Goal: Task Accomplishment & Management: Complete application form

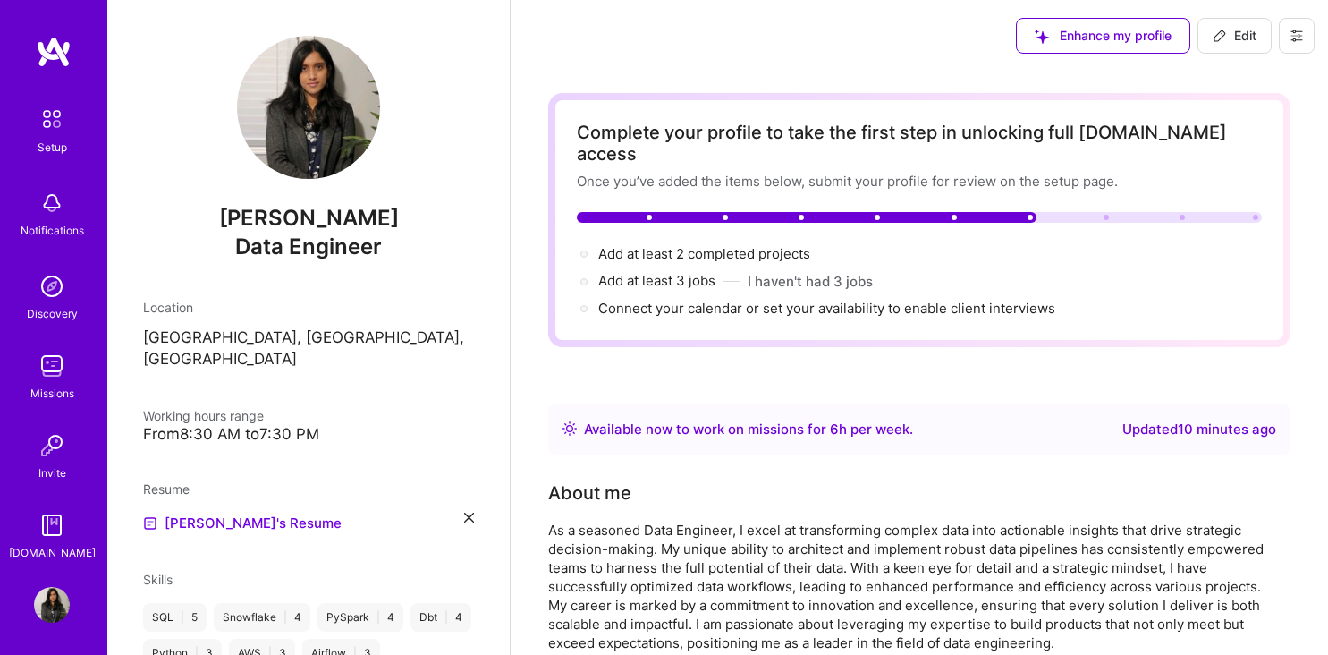
scroll to position [366, 0]
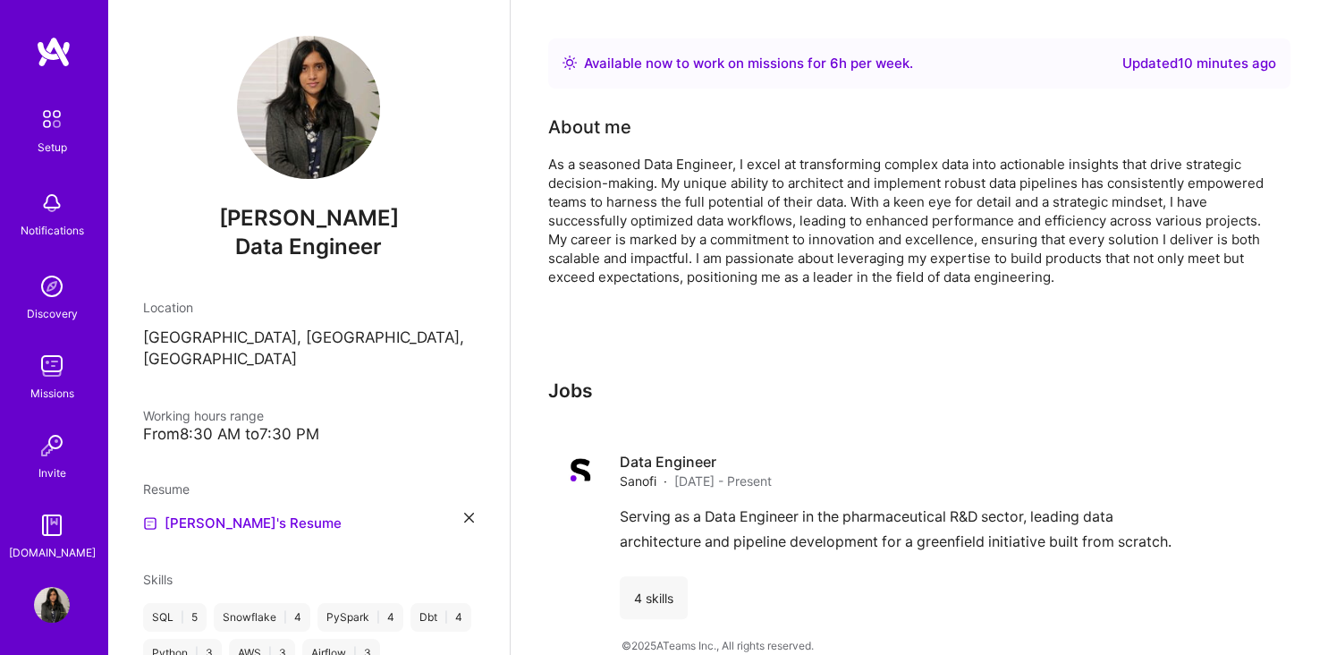
click at [57, 211] on img at bounding box center [52, 203] width 36 height 36
click at [59, 311] on div "Discovery" at bounding box center [52, 313] width 51 height 19
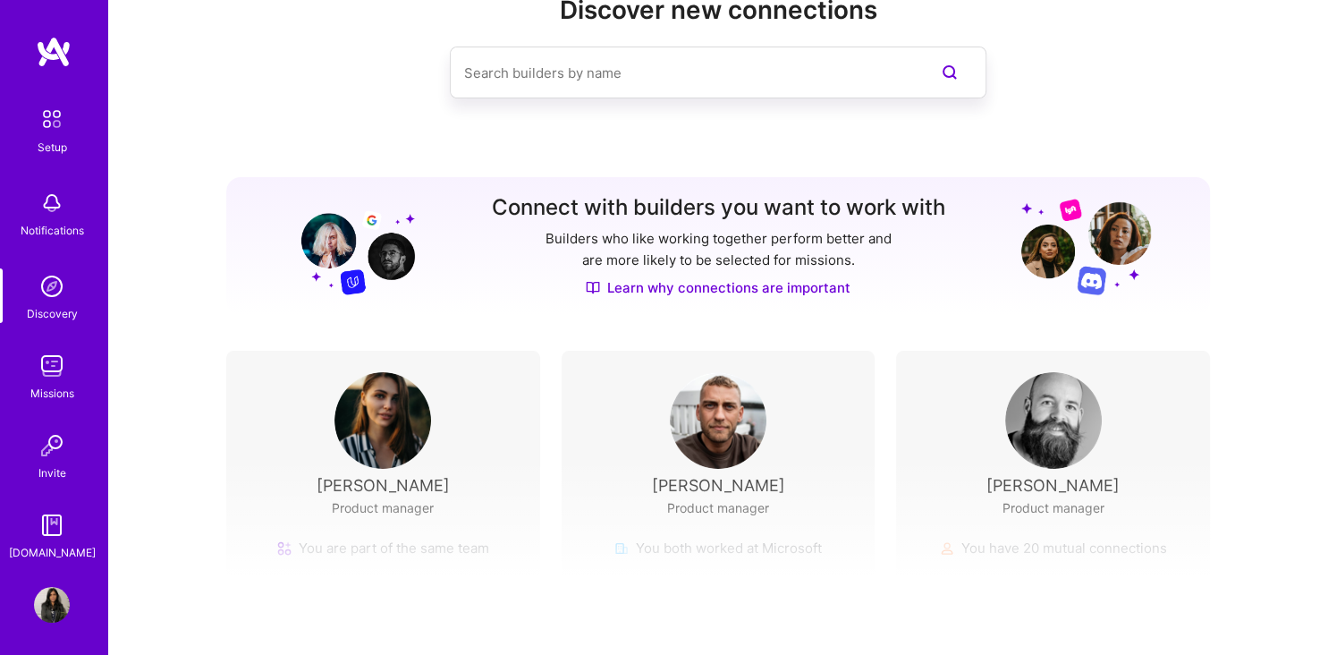
scroll to position [65, 0]
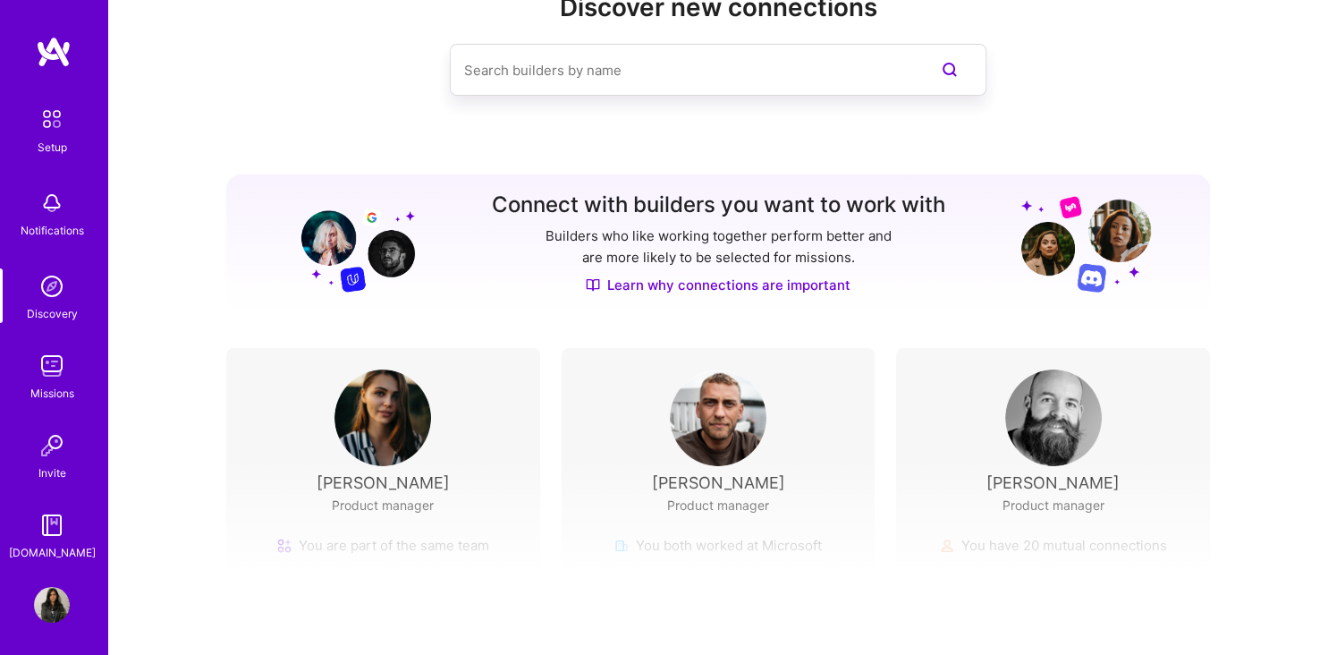
click at [749, 522] on div "Finish setup to get access to Discovery Once you finish setup and get approved …" at bounding box center [718, 623] width 1220 height 334
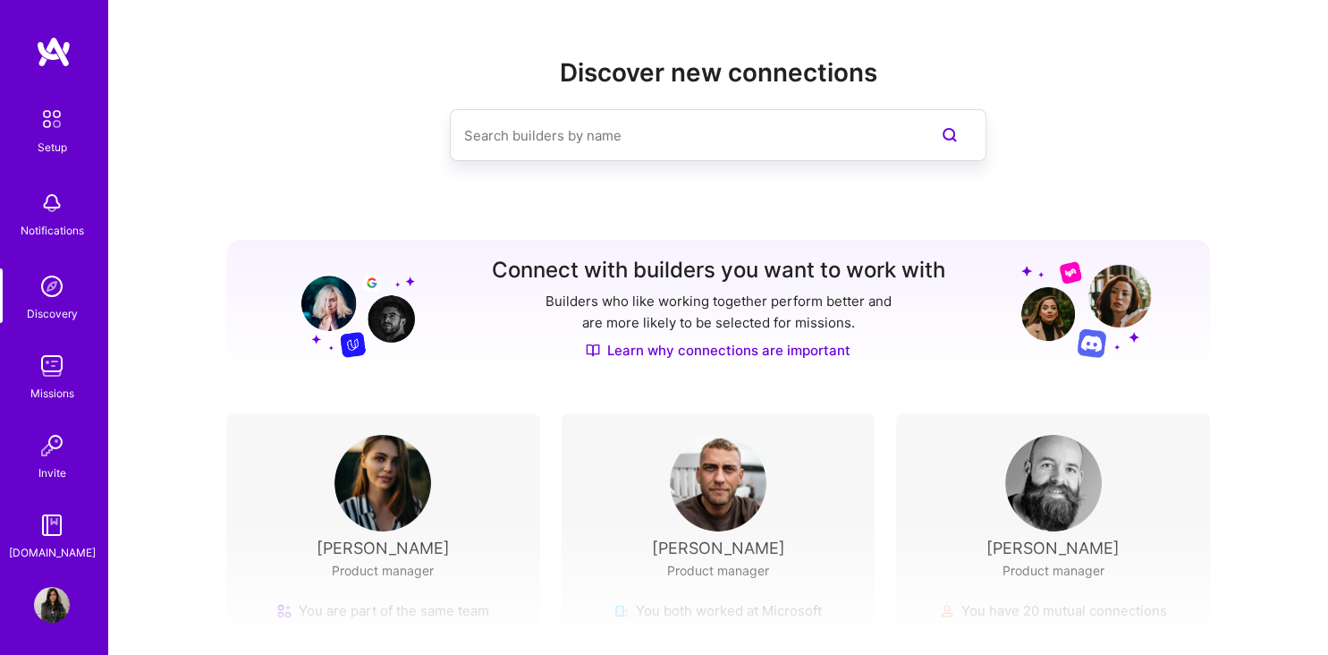
click at [614, 146] on input at bounding box center [682, 136] width 436 height 46
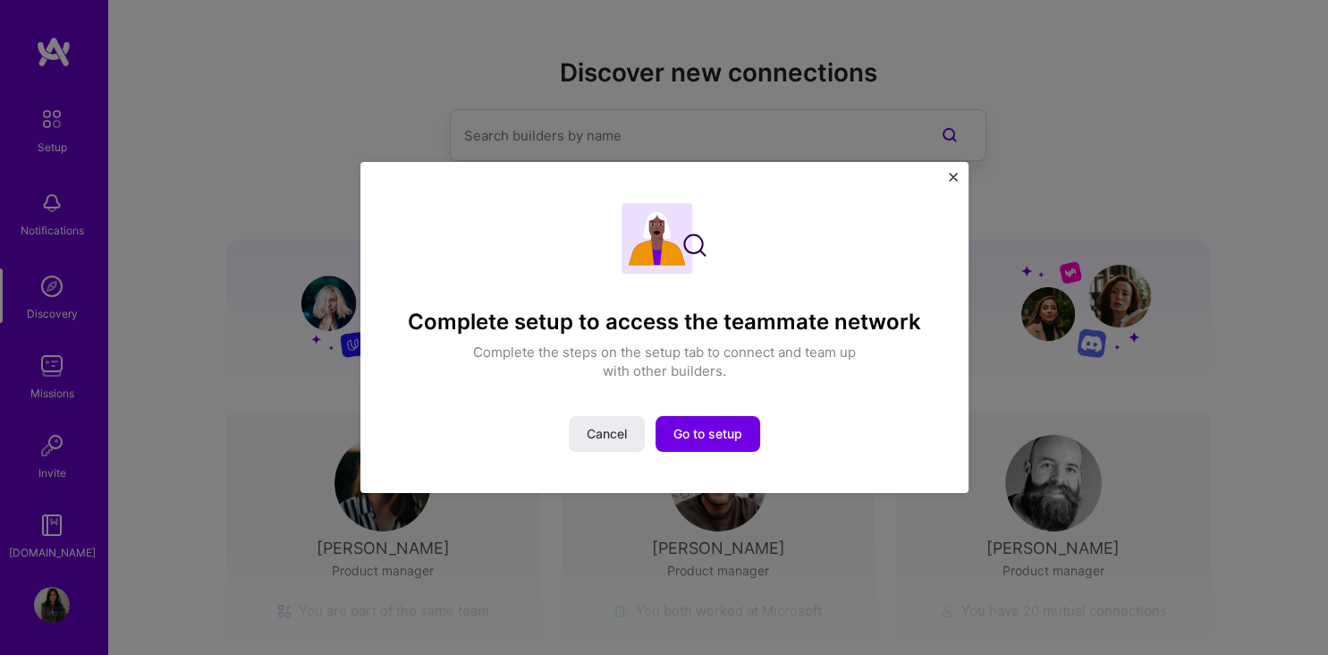
click at [948, 176] on div "Complete setup to access the teammate network Complete the steps on the setup t…" at bounding box center [664, 327] width 608 height 331
click at [955, 178] on img "Close" at bounding box center [953, 177] width 9 height 9
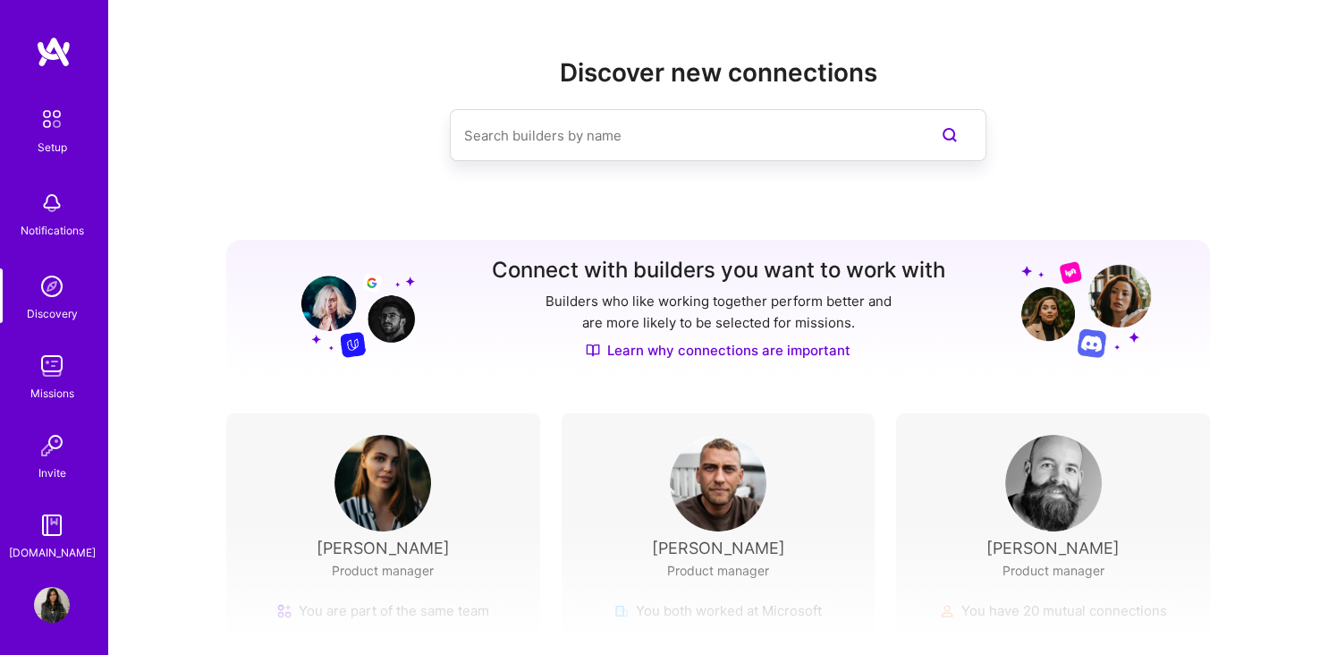
click at [816, 151] on input at bounding box center [682, 136] width 436 height 46
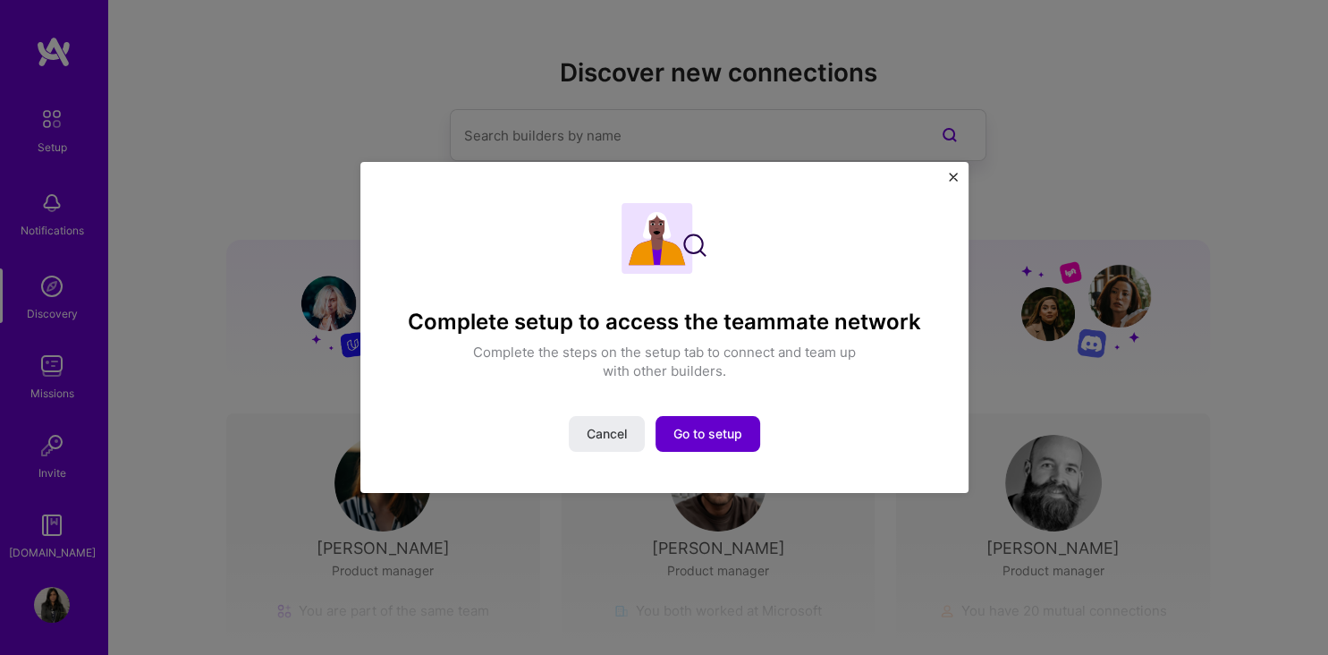
click at [725, 435] on span "Go to setup" at bounding box center [707, 434] width 69 height 18
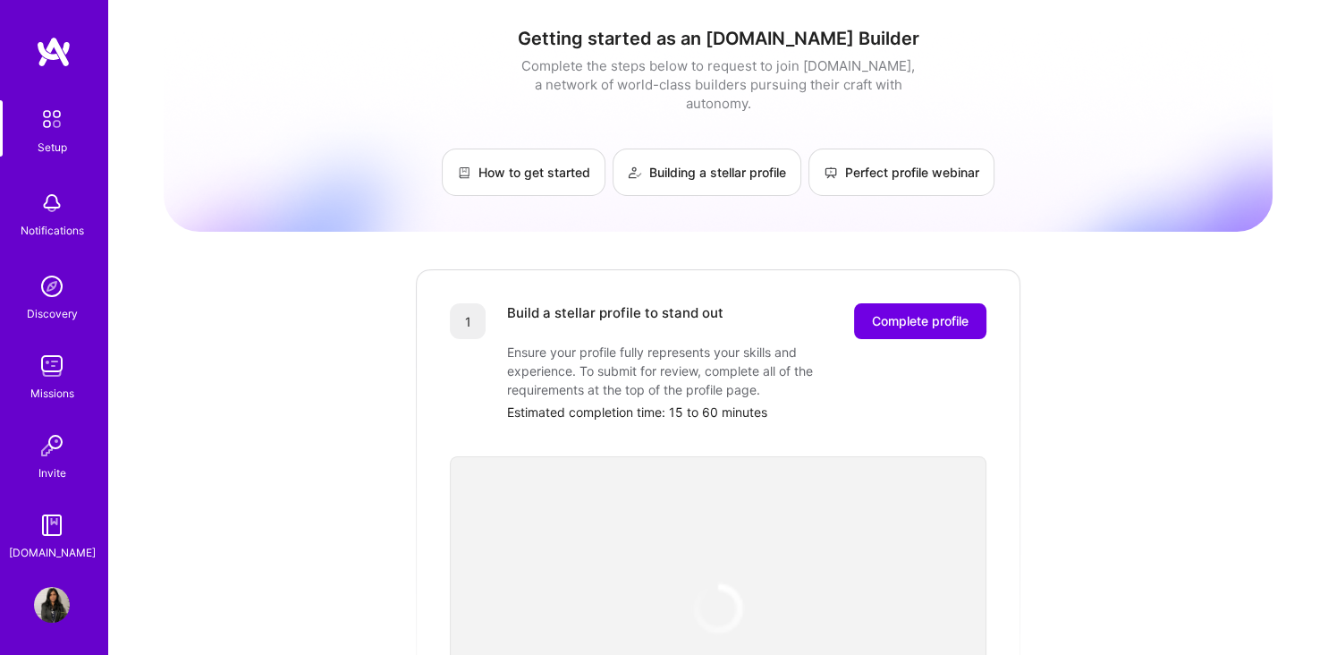
click at [725, 435] on div at bounding box center [718, 572] width 537 height 302
click at [911, 152] on link "Perfect profile webinar" at bounding box center [901, 171] width 186 height 47
